Goal: Task Accomplishment & Management: Manage account settings

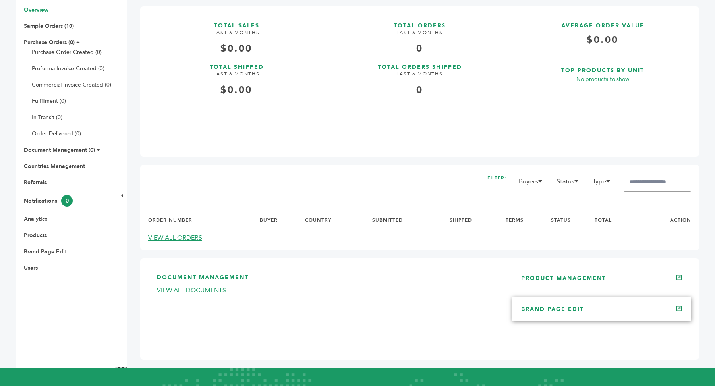
scroll to position [163, 0]
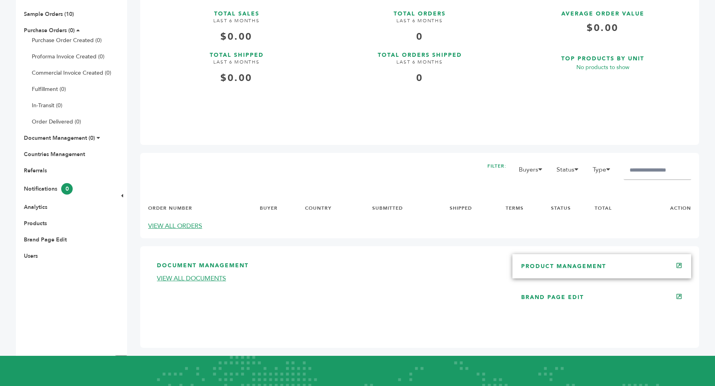
click at [594, 270] on link "PRODUCT MANAGEMENT" at bounding box center [563, 266] width 85 height 8
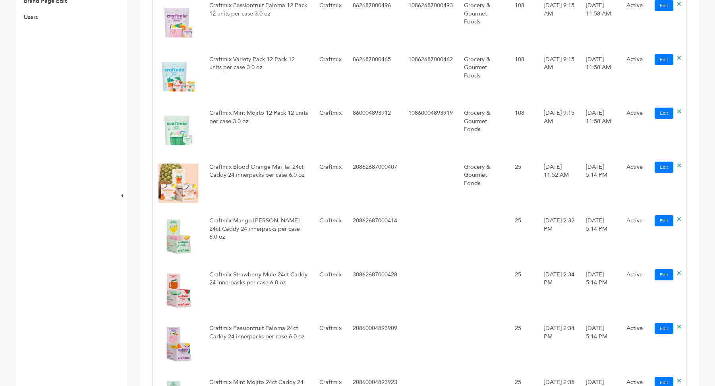
scroll to position [403, 0]
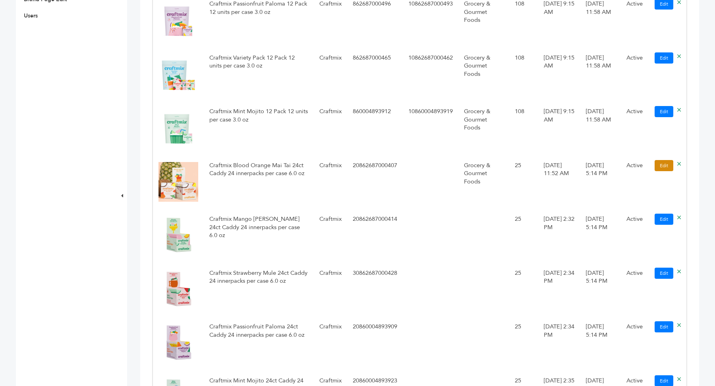
click at [667, 167] on link "Edit" at bounding box center [663, 165] width 19 height 11
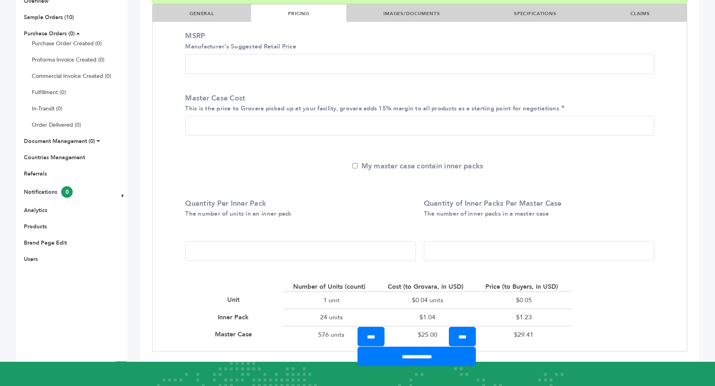
drag, startPoint x: 455, startPoint y: 250, endPoint x: 423, endPoint y: 250, distance: 31.4
click at [424, 250] on input "**" at bounding box center [539, 251] width 230 height 20
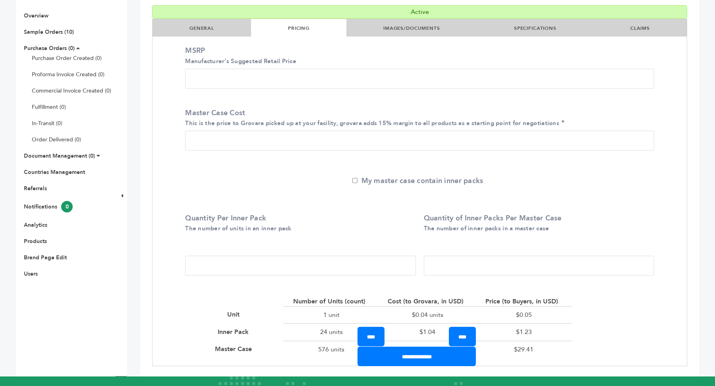
scroll to position [146, 0]
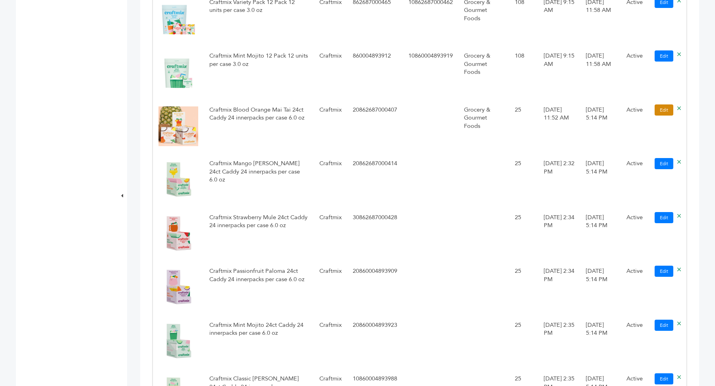
click at [664, 113] on link "Edit" at bounding box center [663, 109] width 19 height 11
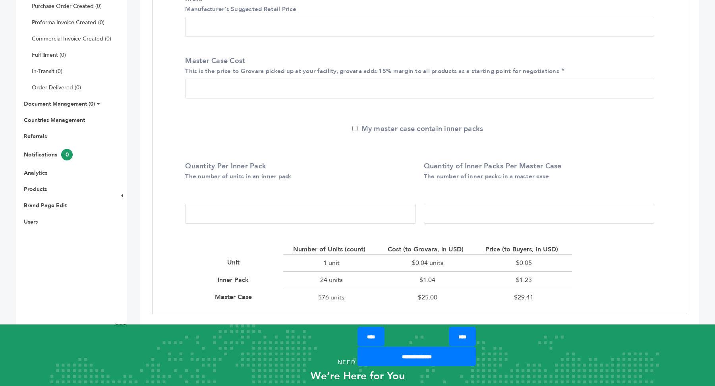
scroll to position [197, 0]
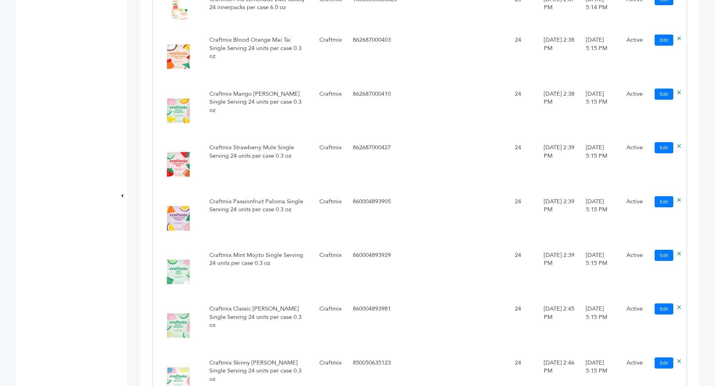
scroll to position [1306, 0]
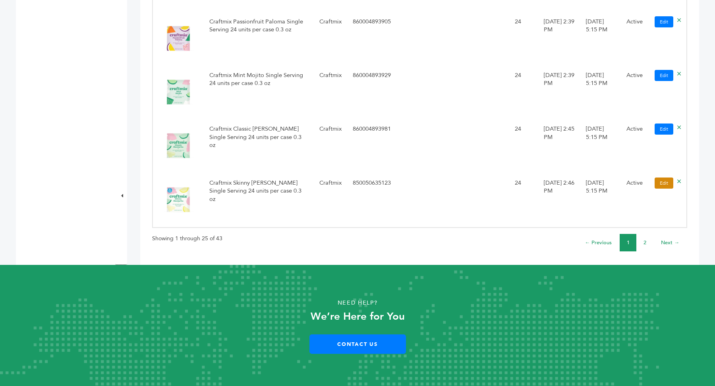
click at [663, 187] on link "Edit" at bounding box center [663, 182] width 19 height 11
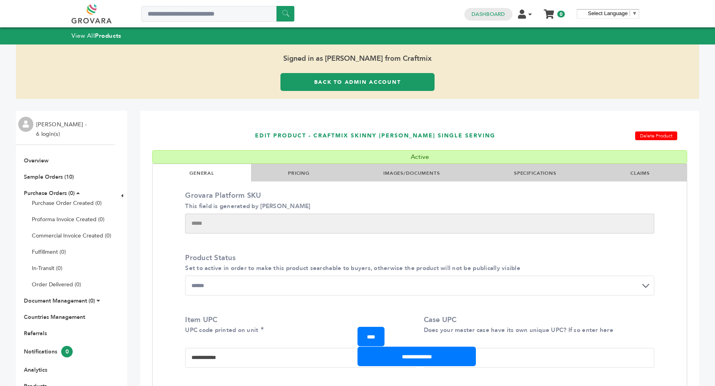
scroll to position [7, 0]
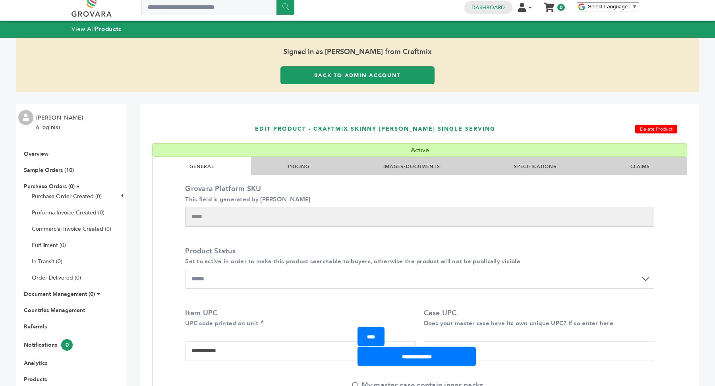
click at [297, 164] on link "PRICING" at bounding box center [298, 166] width 21 height 6
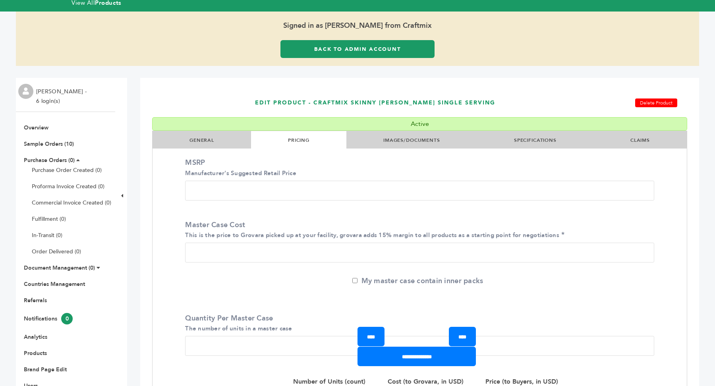
scroll to position [0, 0]
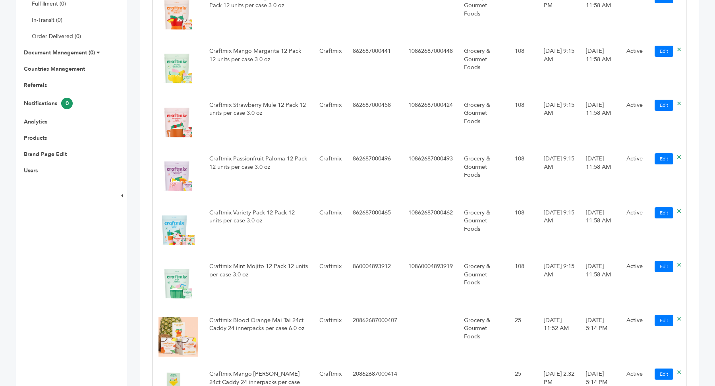
scroll to position [164, 0]
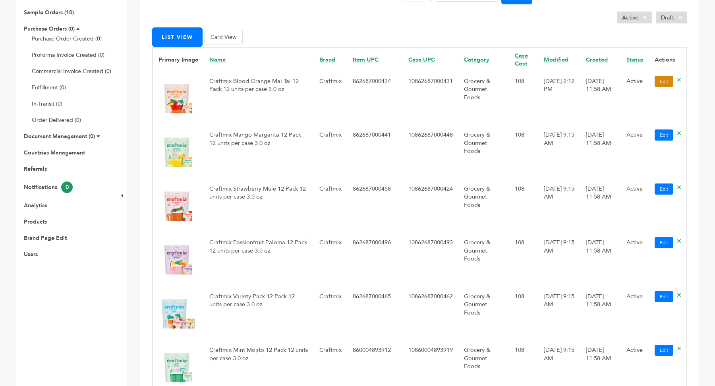
click at [666, 80] on link "Edit" at bounding box center [663, 81] width 19 height 11
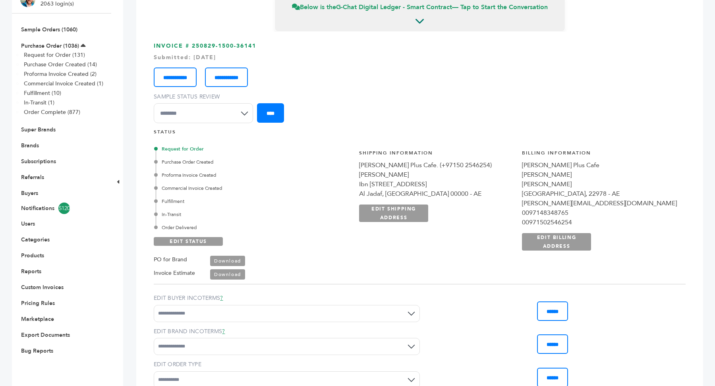
scroll to position [82, 0]
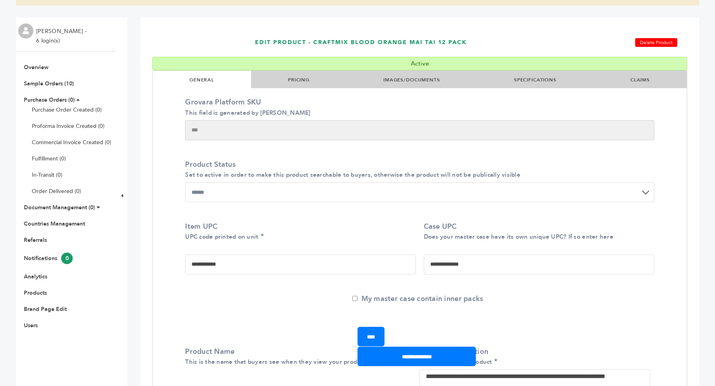
scroll to position [94, 0]
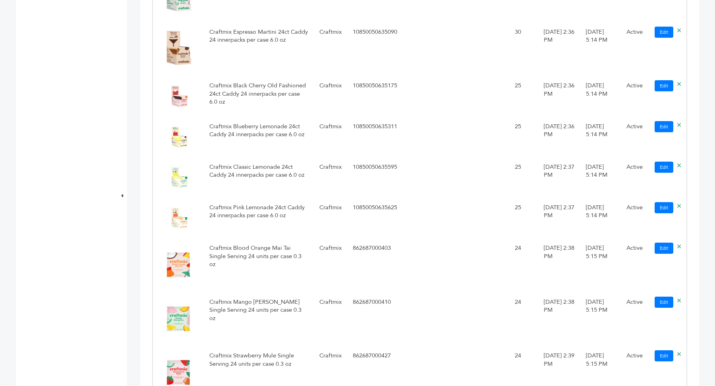
scroll to position [919, 0]
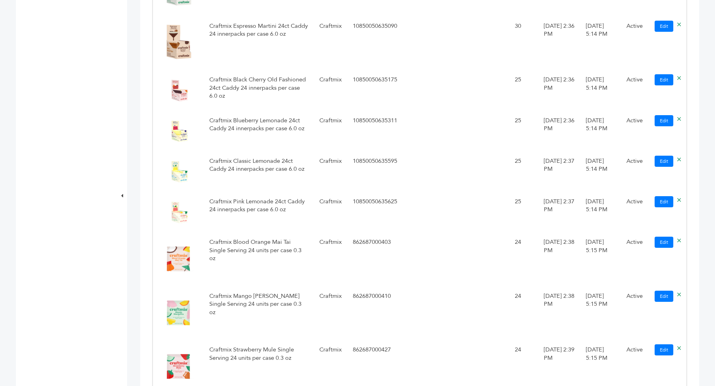
click at [266, 170] on td "Craftmix Classic Lemonade 24ct Caddy 24 innerpacks per case 6.0 oz" at bounding box center [259, 172] width 110 height 41
click at [664, 163] on link "Edit" at bounding box center [663, 161] width 19 height 11
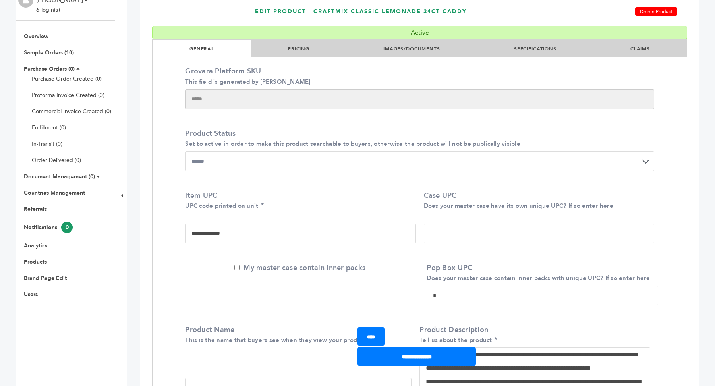
scroll to position [131, 0]
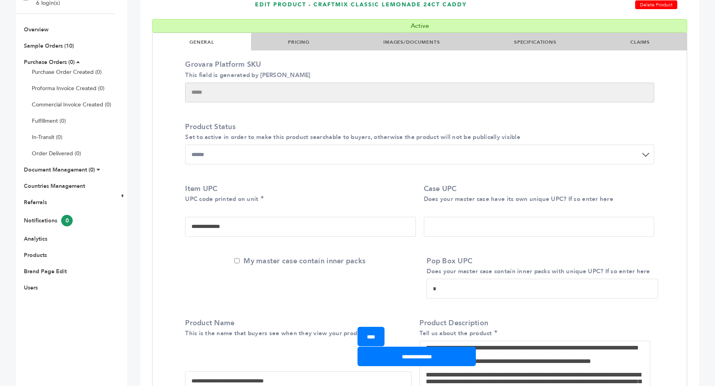
click at [293, 43] on link "PRICING" at bounding box center [298, 42] width 21 height 6
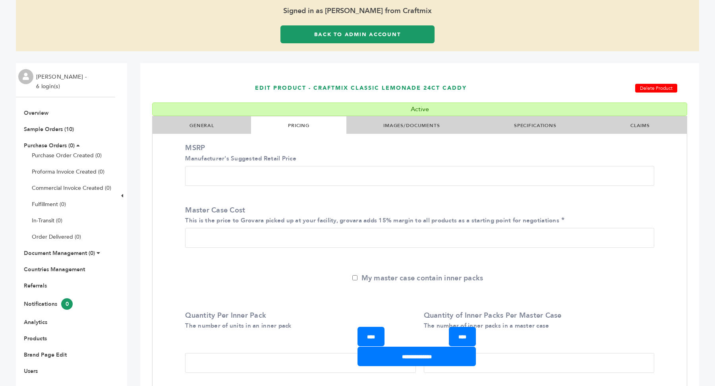
scroll to position [0, 0]
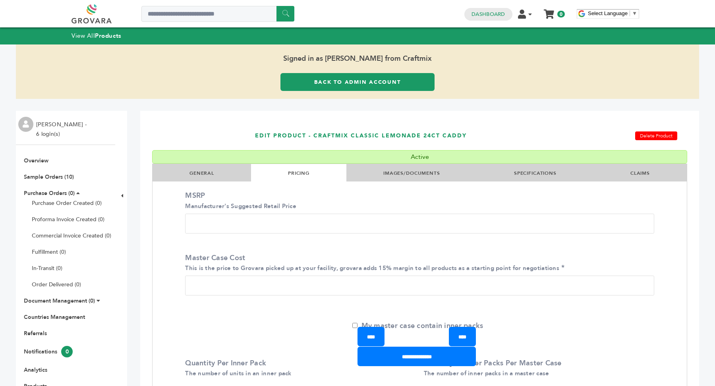
click at [413, 173] on link "IMAGES/DOCUMENTS" at bounding box center [411, 173] width 57 height 6
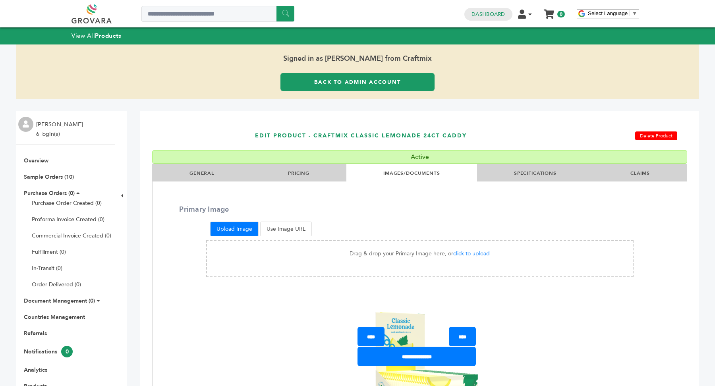
click at [377, 82] on link "Back to Admin Account" at bounding box center [357, 82] width 154 height 18
